Goal: Find specific page/section: Find specific page/section

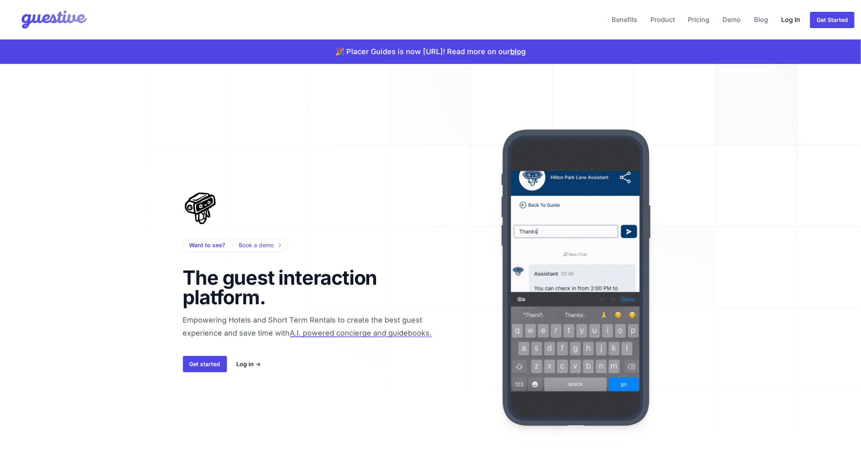
click at [795, 20] on link "Log In" at bounding box center [791, 20] width 26 height 20
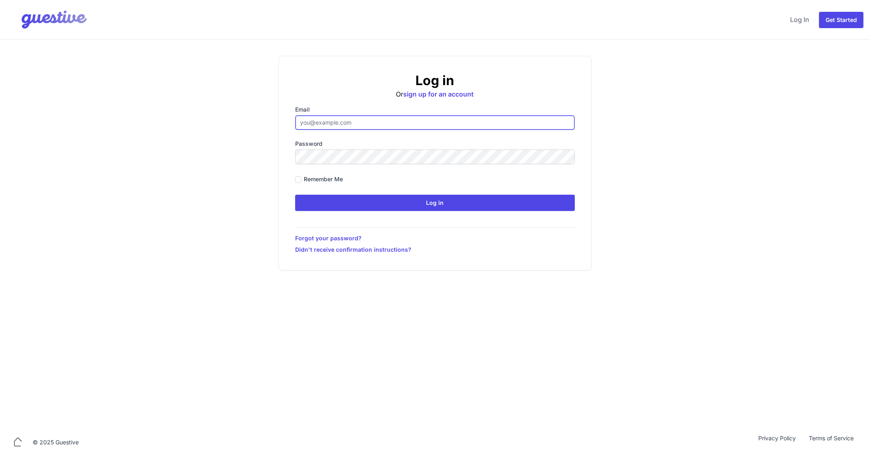
type input "ben@aplacelikehome.co.uk"
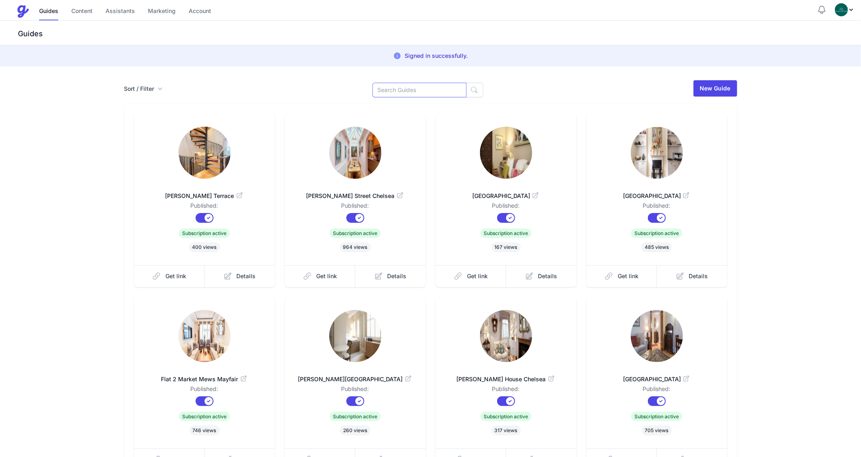
click at [415, 93] on input at bounding box center [420, 90] width 94 height 15
type input "good"
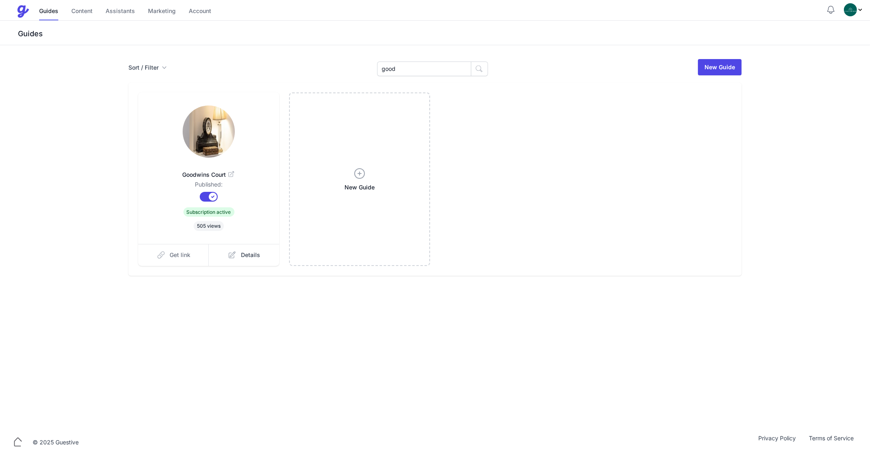
click at [173, 250] on link "Get link" at bounding box center [173, 255] width 71 height 22
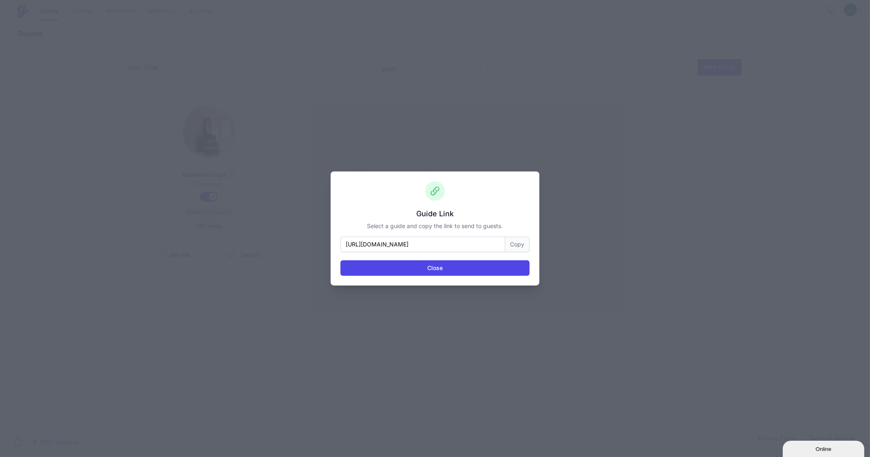
click at [517, 248] on button "Copy" at bounding box center [517, 244] width 24 height 15
click at [425, 265] on button "Close" at bounding box center [434, 267] width 189 height 15
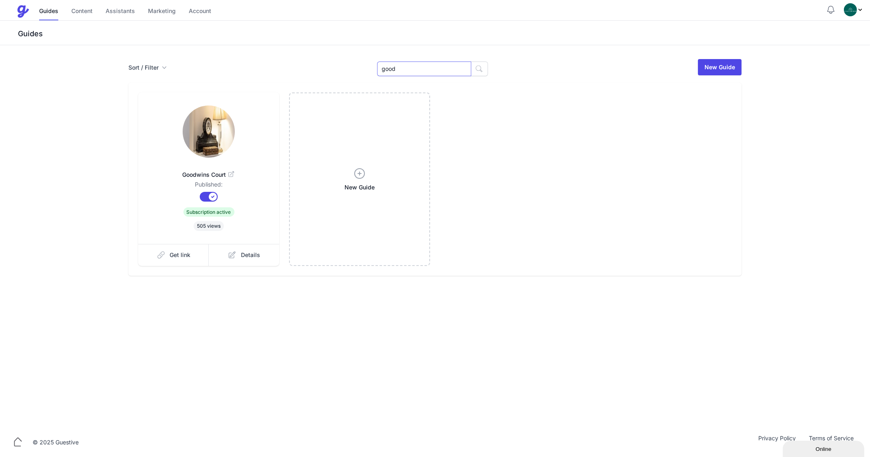
click at [405, 66] on input "good" at bounding box center [424, 69] width 94 height 15
type input "Cran"
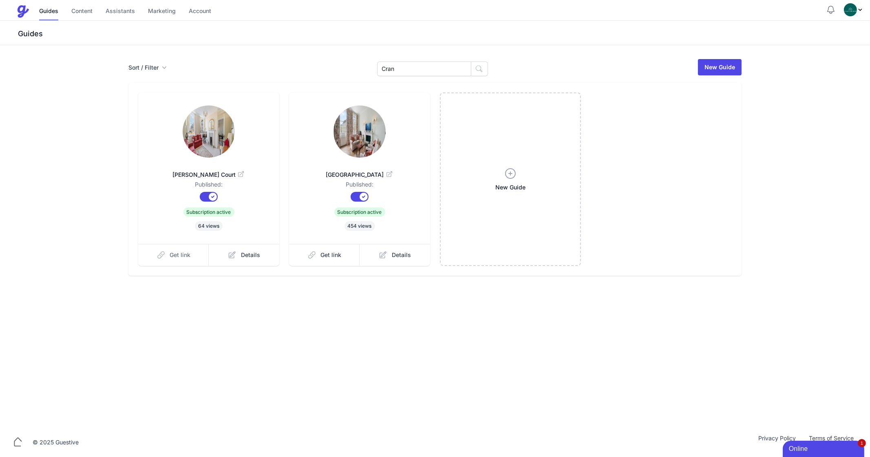
click at [196, 264] on link "Get link" at bounding box center [173, 255] width 71 height 22
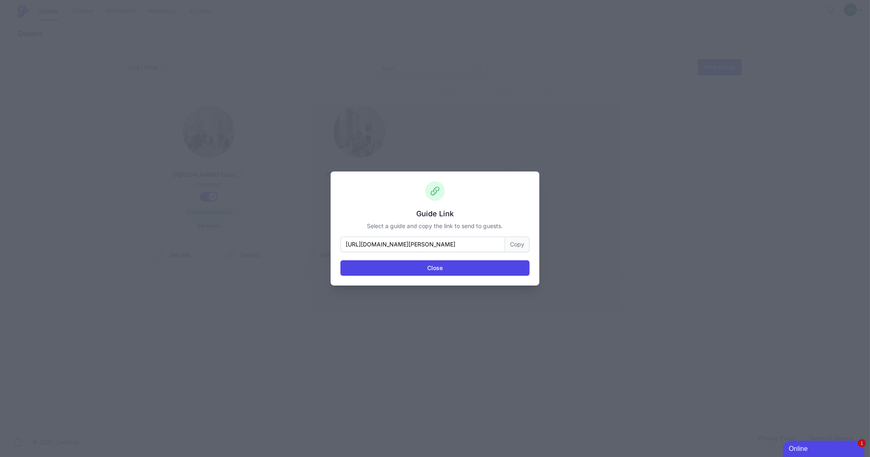
click at [513, 245] on button "Copy" at bounding box center [517, 244] width 24 height 15
